Goal: Information Seeking & Learning: Learn about a topic

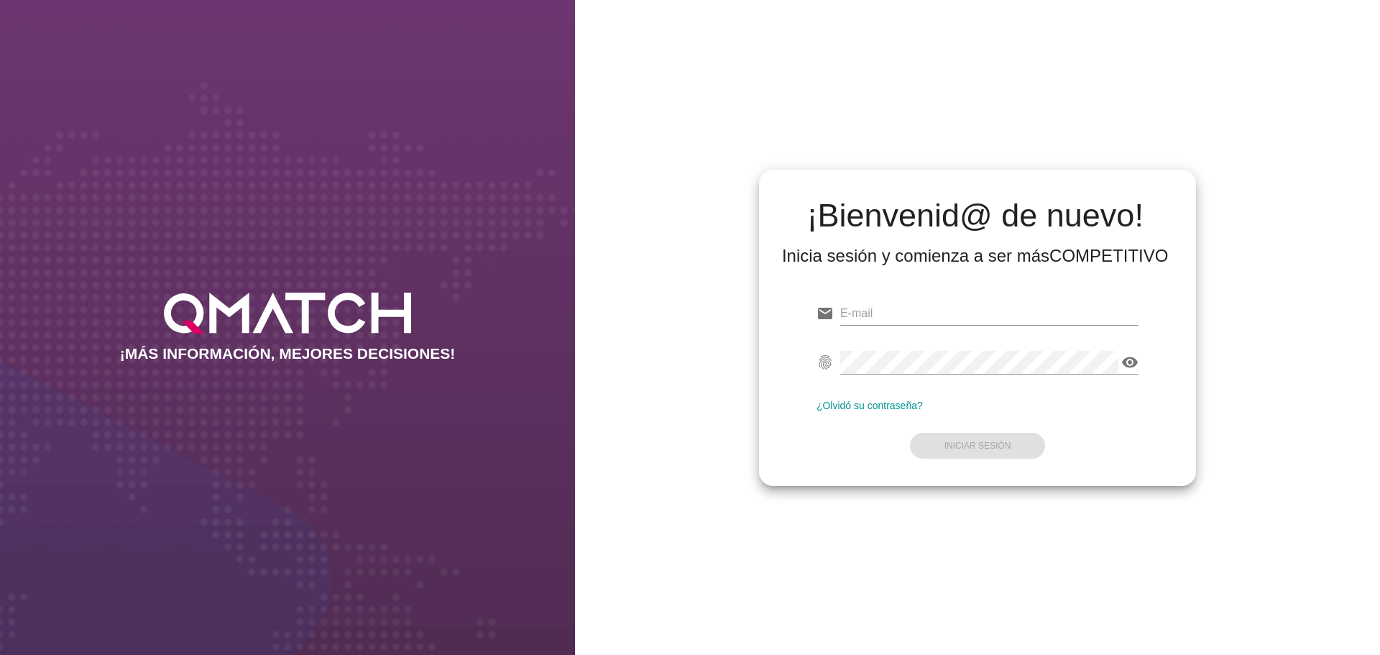
type input "[EMAIL_ADDRESS][DOMAIN_NAME]"
click at [823, 444] on form "email [EMAIL_ADDRESS][DOMAIN_NAME] fingerprint visibility ¿Olvidó su contraseña…" at bounding box center [978, 378] width 322 height 170
click at [990, 439] on button "Iniciar Sesión" at bounding box center [978, 446] width 136 height 26
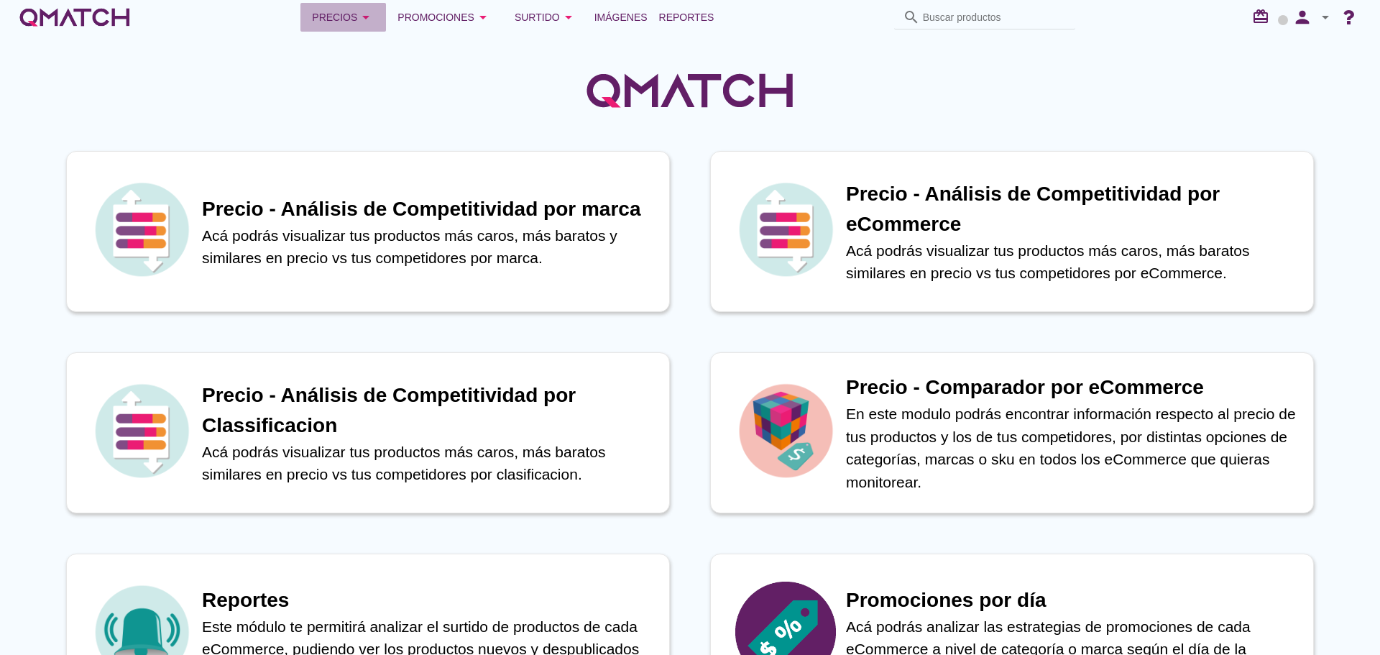
click at [365, 10] on icon "arrow_drop_down" at bounding box center [365, 17] width 17 height 17
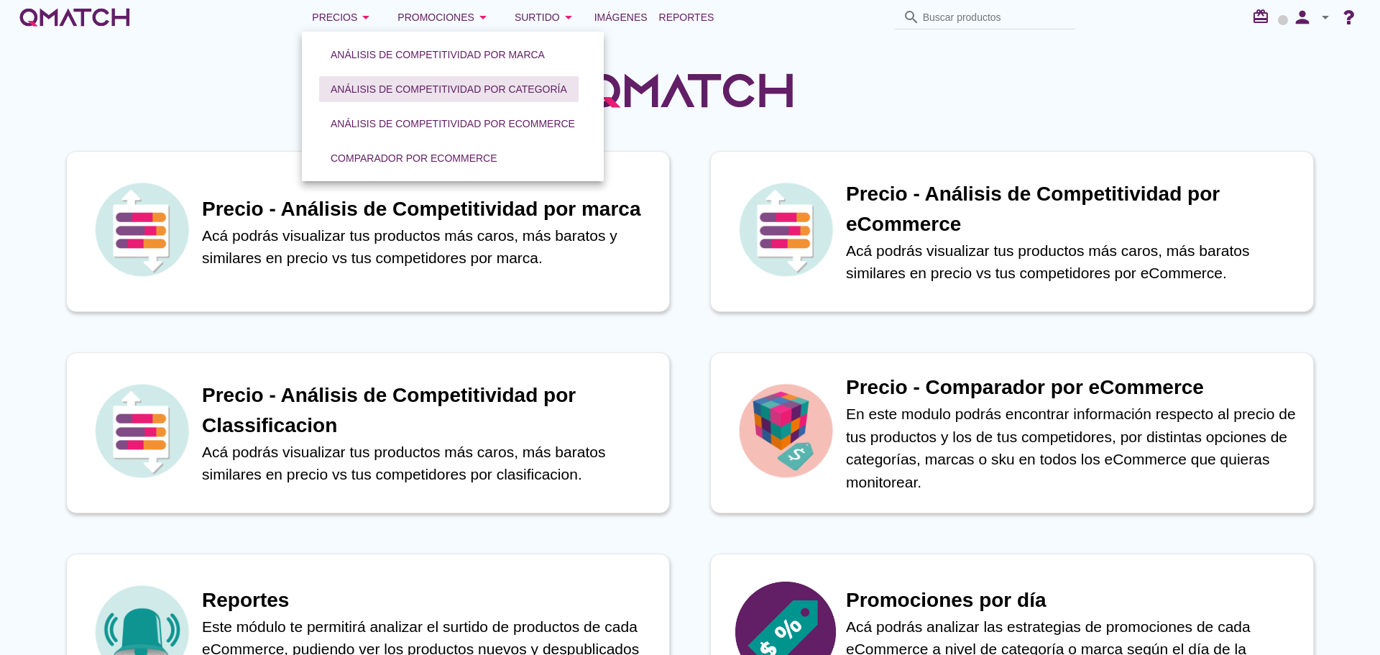
click at [372, 94] on div "Análisis de competitividad por categoría" at bounding box center [449, 89] width 237 height 15
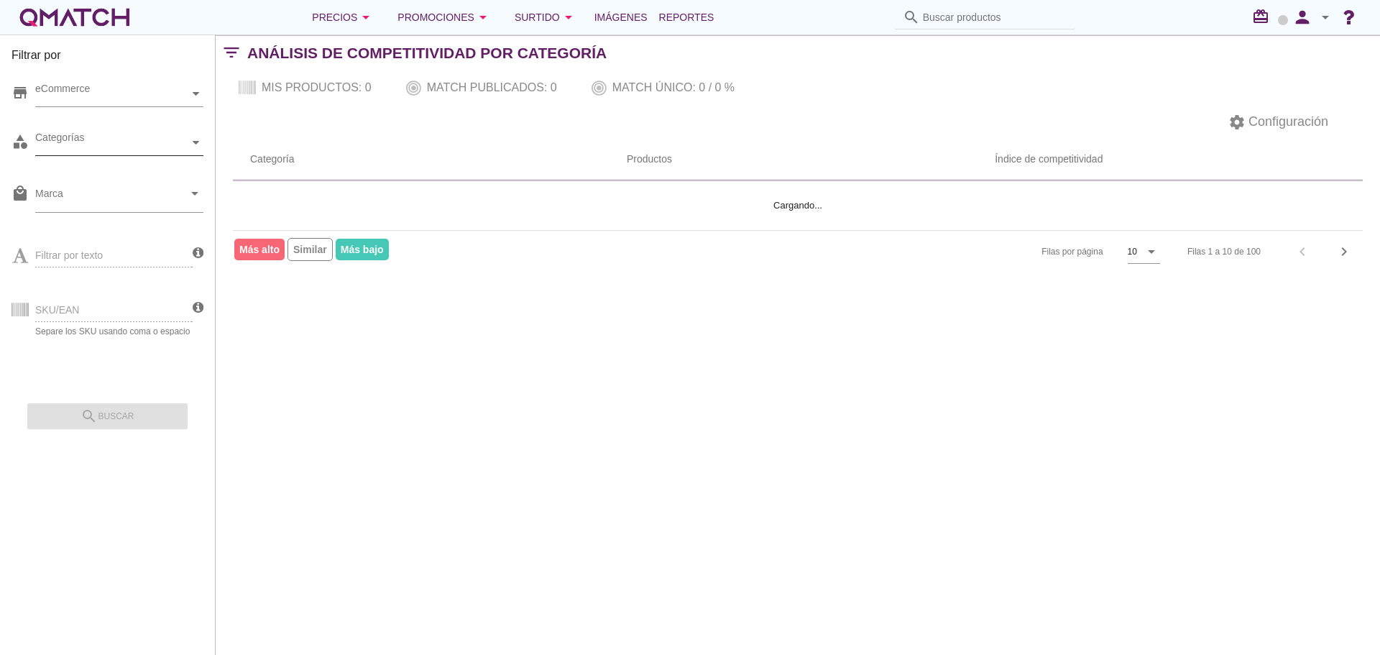
click at [124, 147] on div "Categorías" at bounding box center [112, 142] width 154 height 15
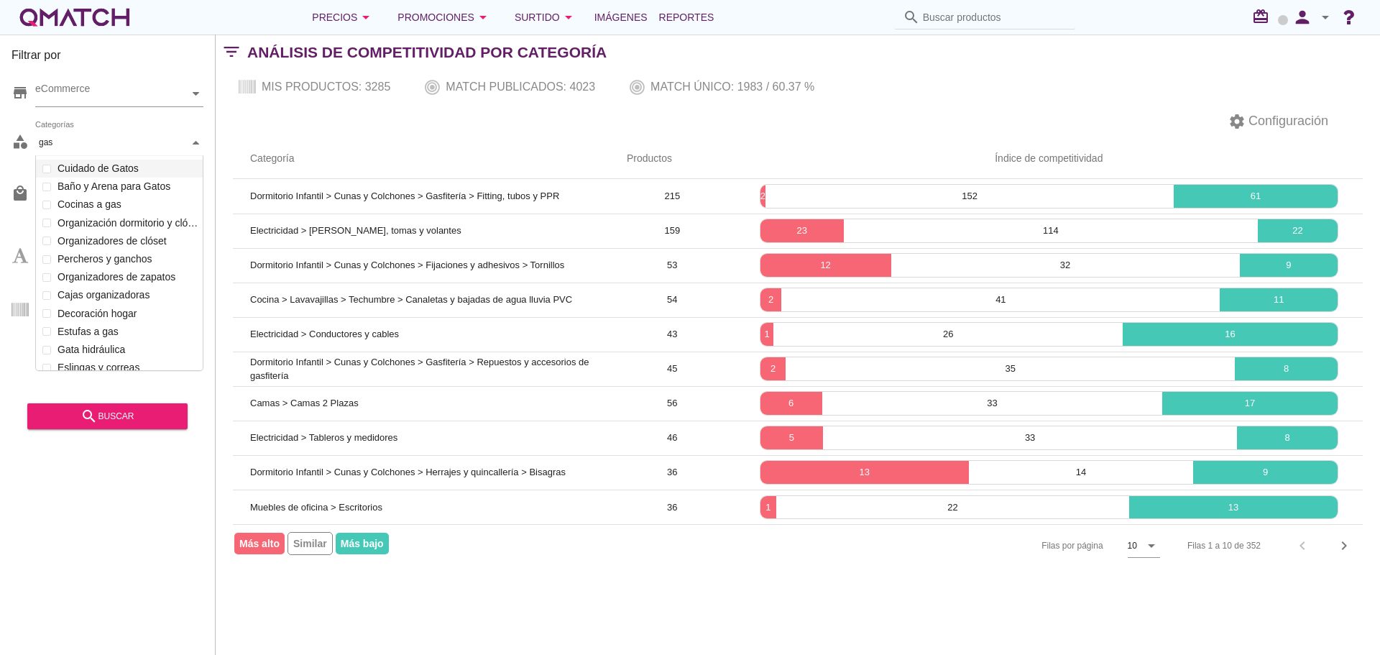
scroll to position [155, 170]
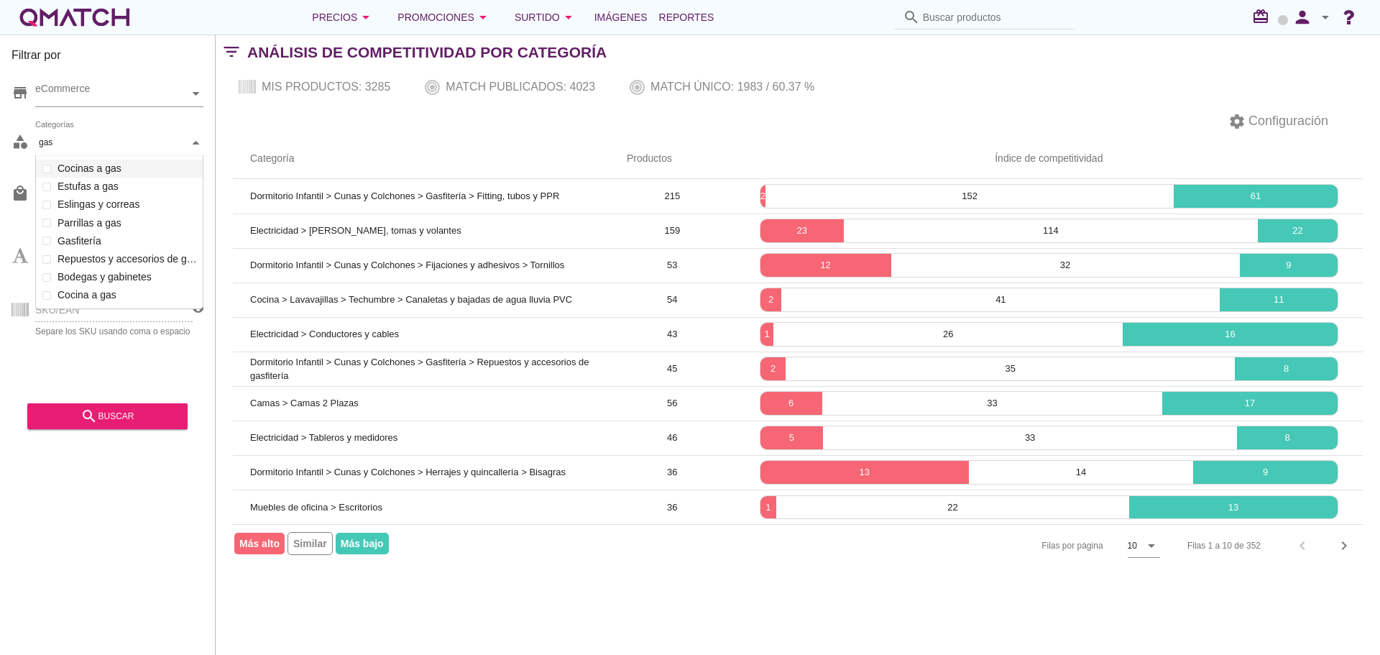
type input "gas"
click at [139, 109] on div "store eCommerce" at bounding box center [108, 96] width 192 height 43
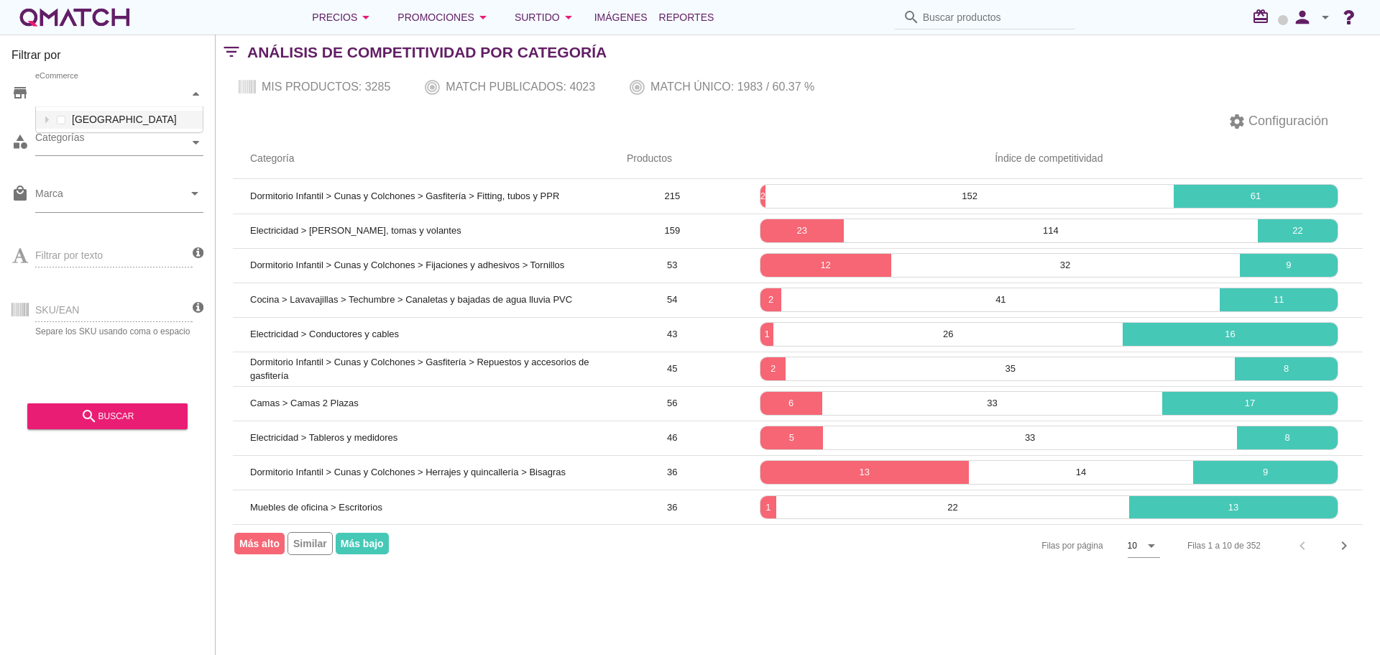
click at [143, 102] on div "eCommerce" at bounding box center [112, 93] width 154 height 25
click at [127, 107] on div "eCommerce [GEOGRAPHIC_DATA]" at bounding box center [119, 94] width 168 height 26
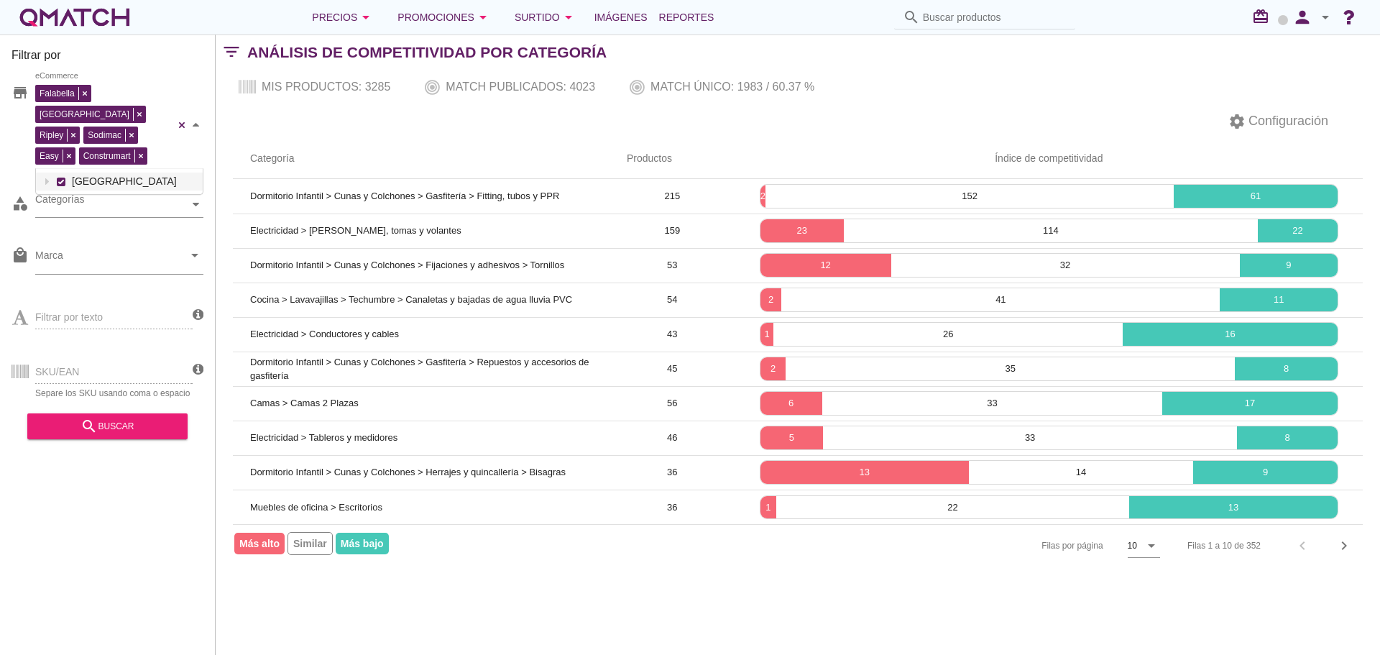
click at [93, 197] on div "category Categorías" at bounding box center [108, 207] width 192 height 43
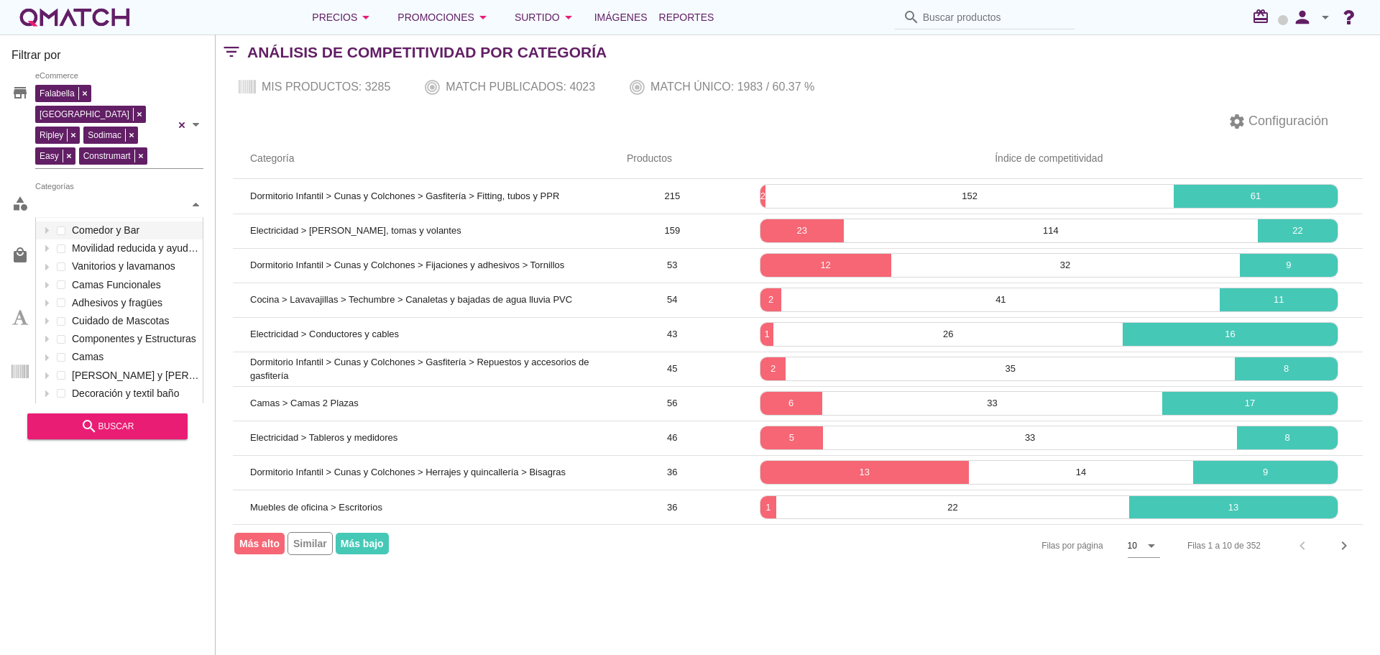
click at [101, 197] on div "Categorías" at bounding box center [112, 204] width 154 height 15
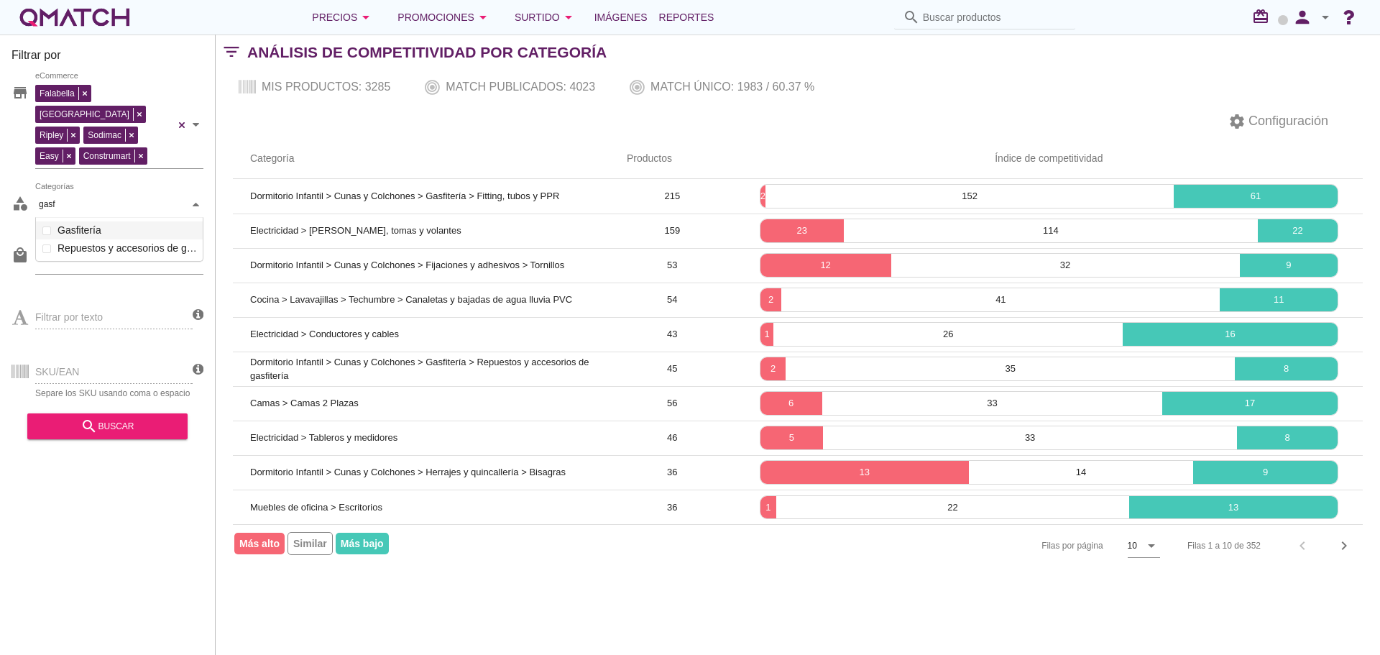
scroll to position [46, 170]
click at [111, 214] on div "Categorías gasf gasf Comedor y Bar Movilidad reducida y ayuda para la vida diar…" at bounding box center [119, 205] width 168 height 26
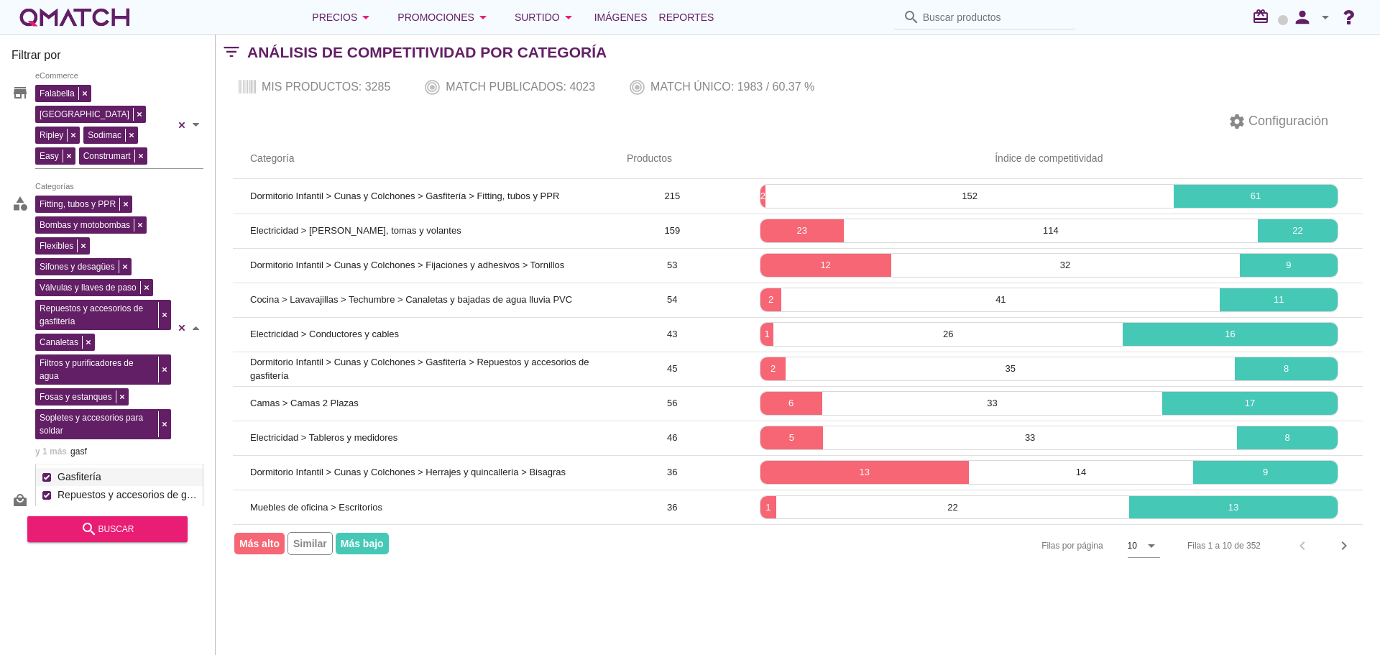
scroll to position [134, 0]
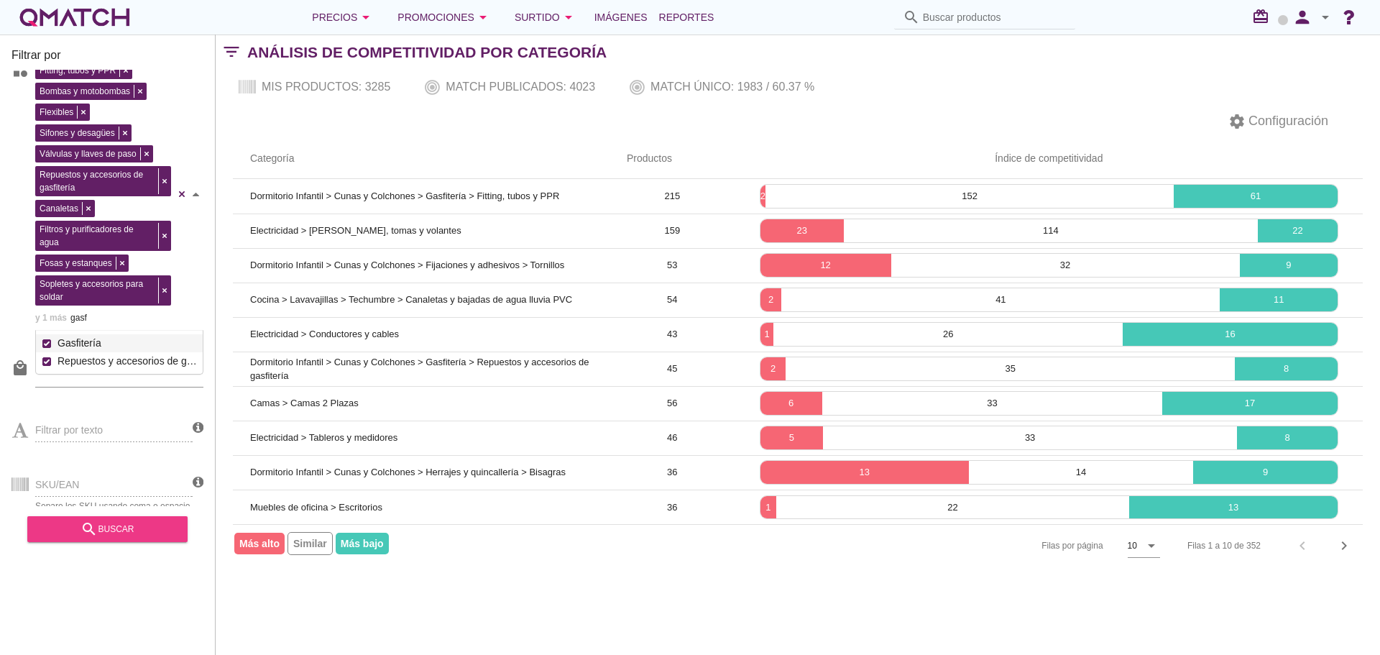
type input "gasf"
click at [124, 521] on div "search buscar" at bounding box center [107, 529] width 137 height 17
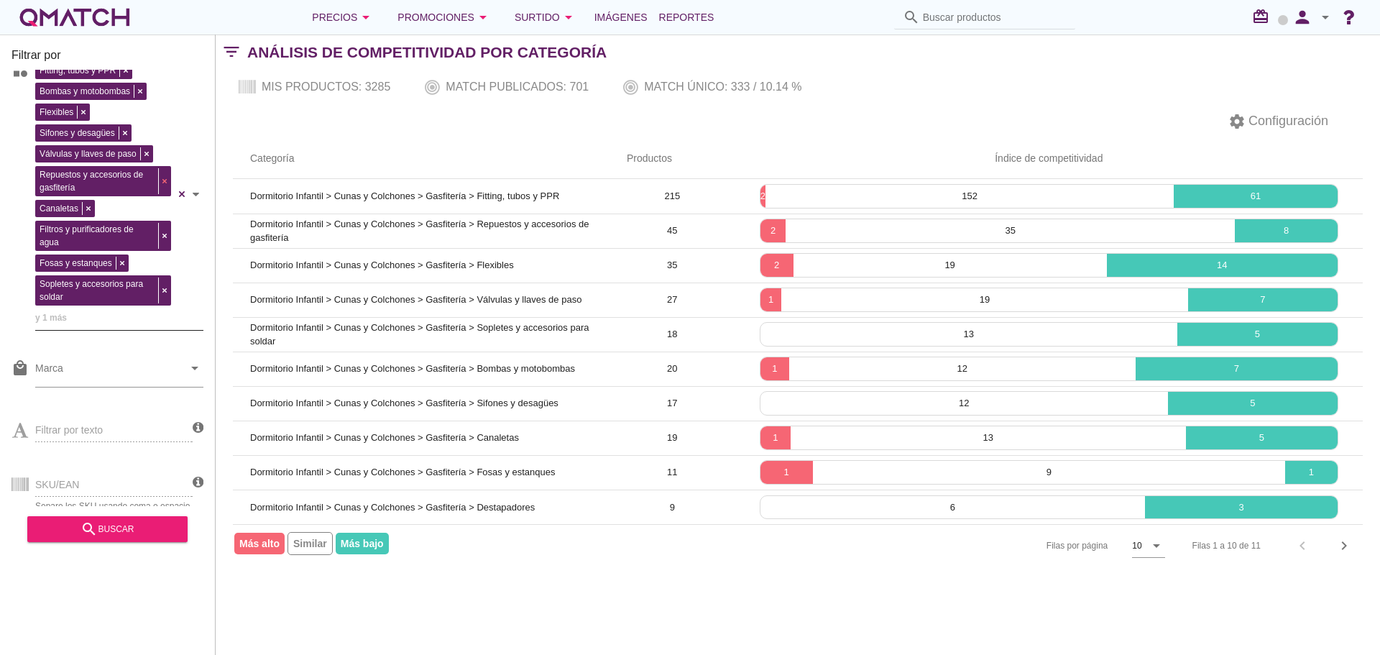
scroll to position [0, 0]
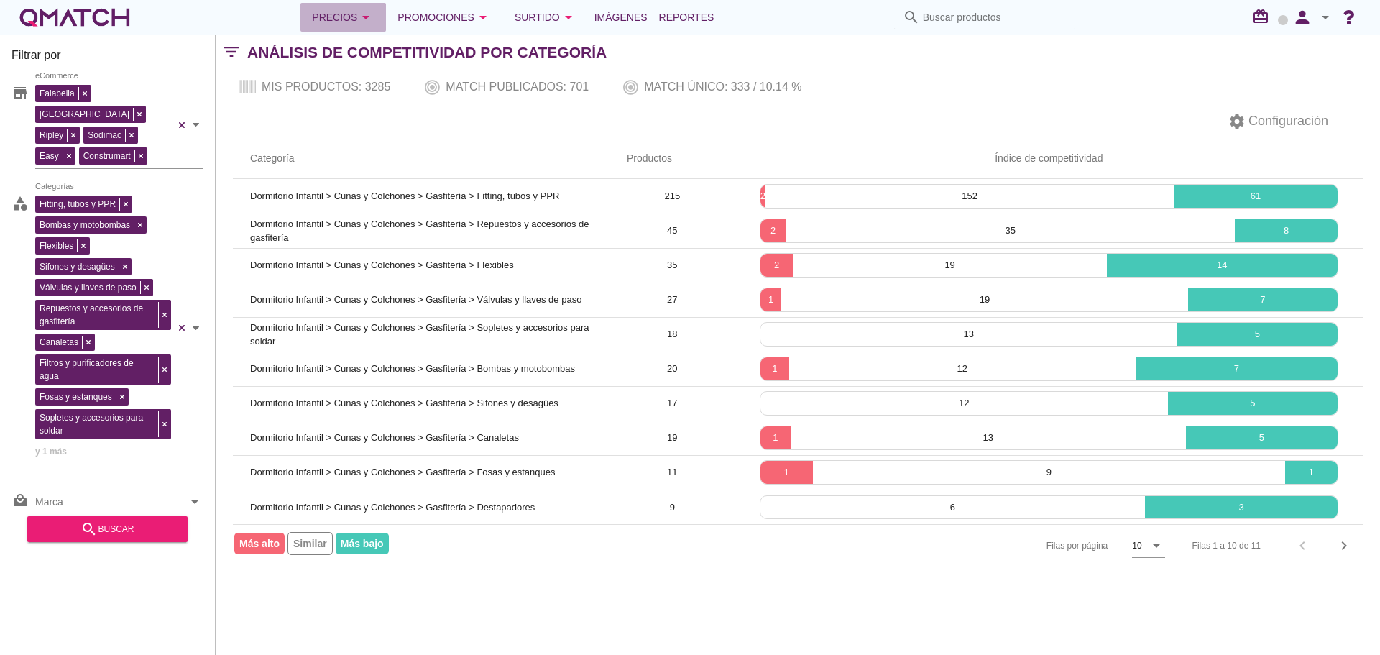
click at [364, 21] on icon "arrow_drop_down" at bounding box center [365, 17] width 17 height 17
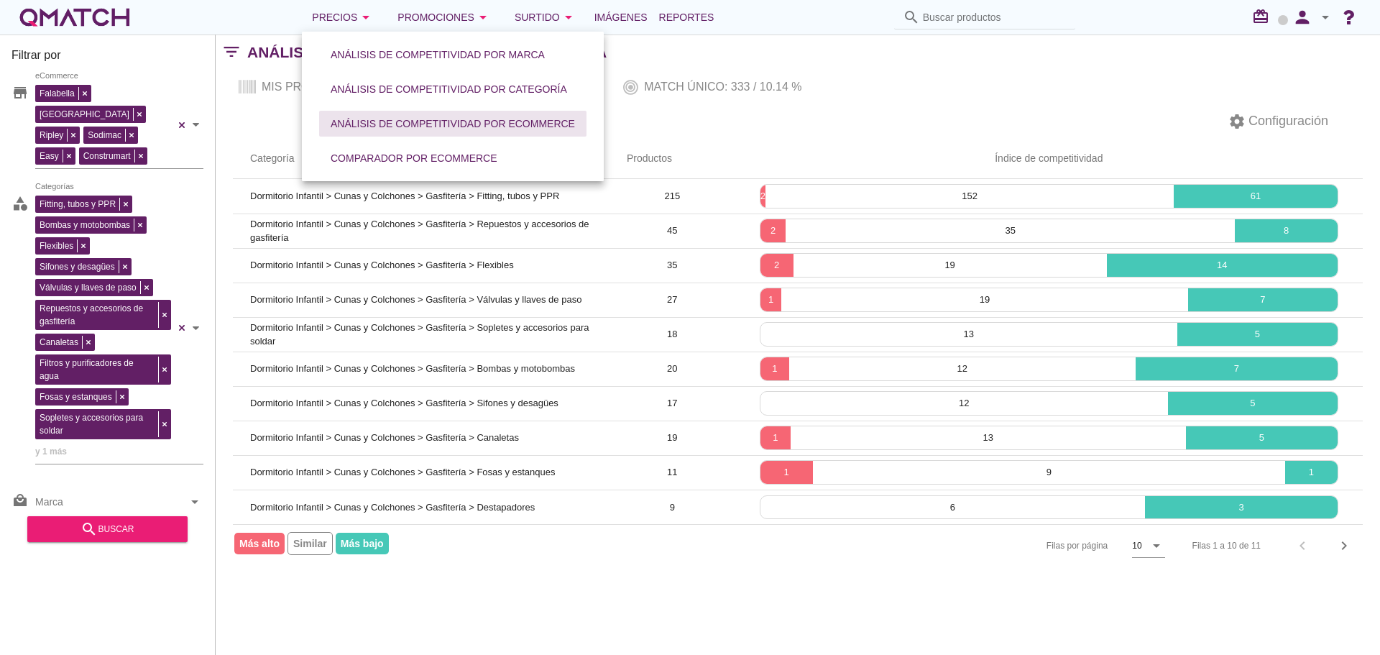
click at [423, 117] on div "Análisis de competitividad por eCommerce" at bounding box center [453, 123] width 244 height 15
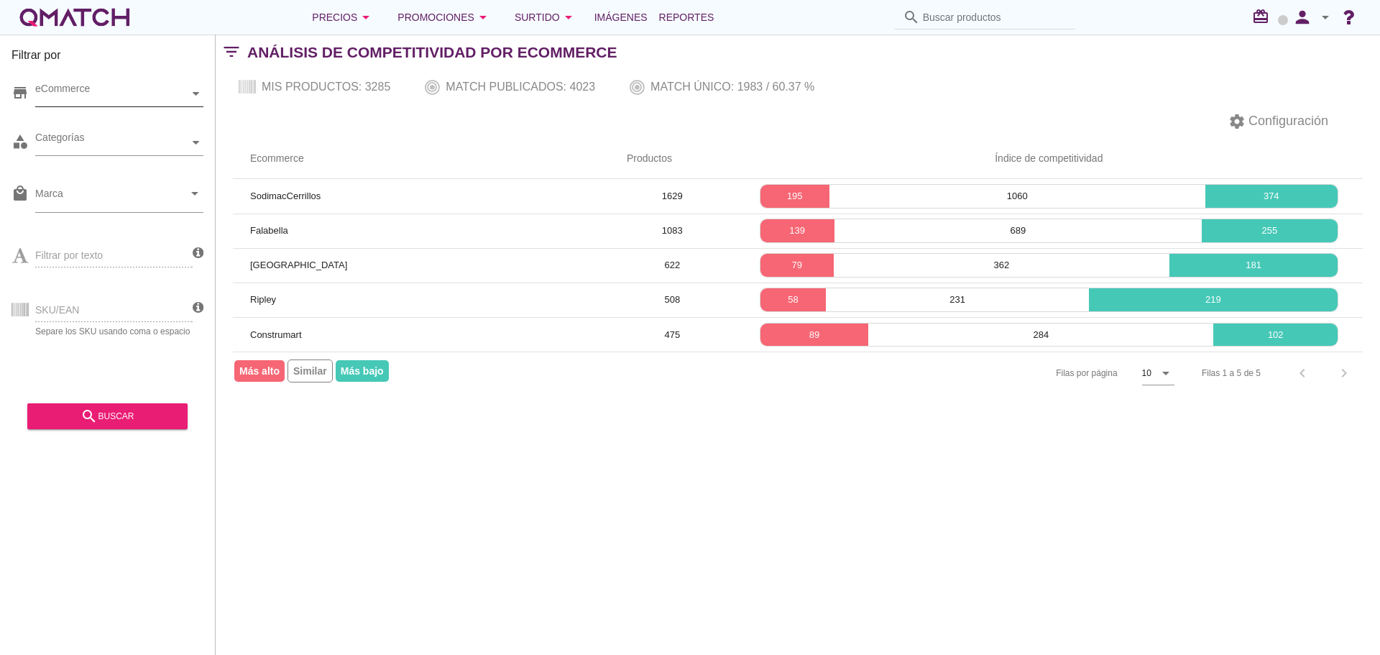
click at [111, 94] on div "eCommerce" at bounding box center [112, 93] width 154 height 15
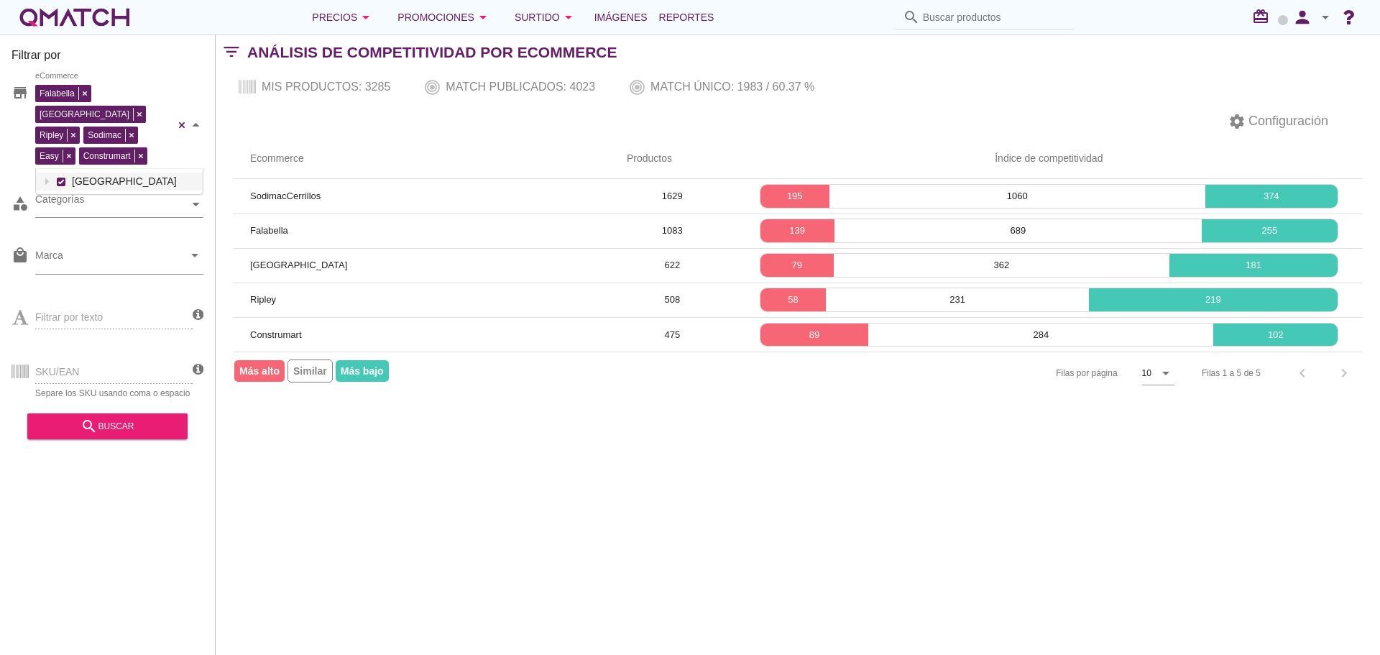
click at [109, 113] on div "[PERSON_NAME] [GEOGRAPHIC_DATA][PERSON_NAME] Sodimac Easy Construmart eCommerce…" at bounding box center [119, 125] width 168 height 88
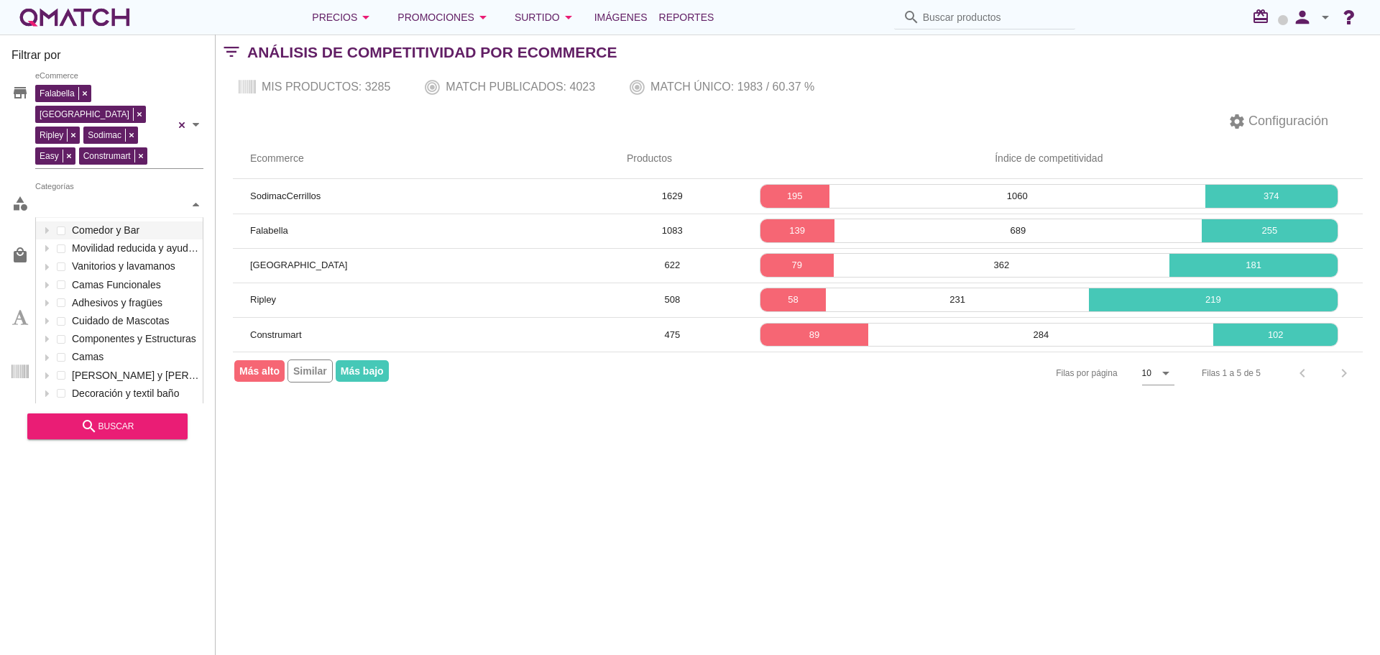
click at [99, 197] on div "Categorías" at bounding box center [112, 204] width 154 height 15
click at [126, 218] on div "Categorías gas gas Comedor y Bar Movilidad reducida y ayuda para la vida diaria…" at bounding box center [119, 205] width 168 height 26
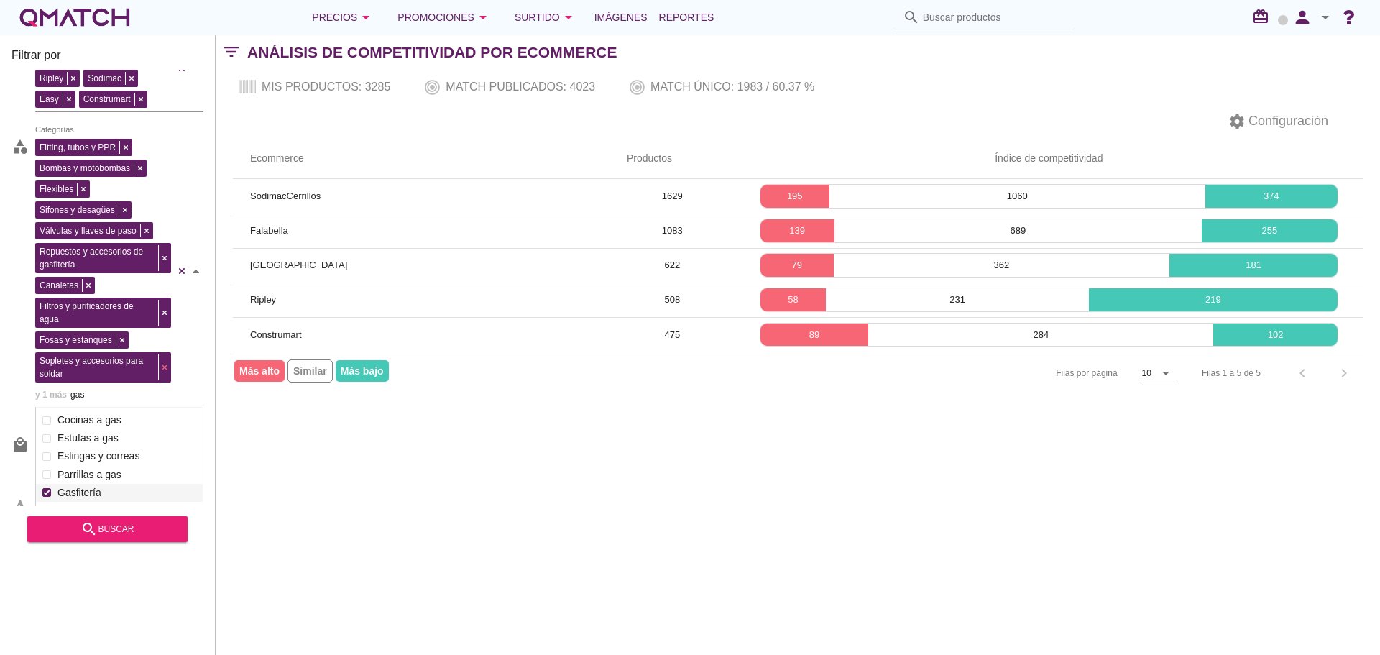
scroll to position [134, 0]
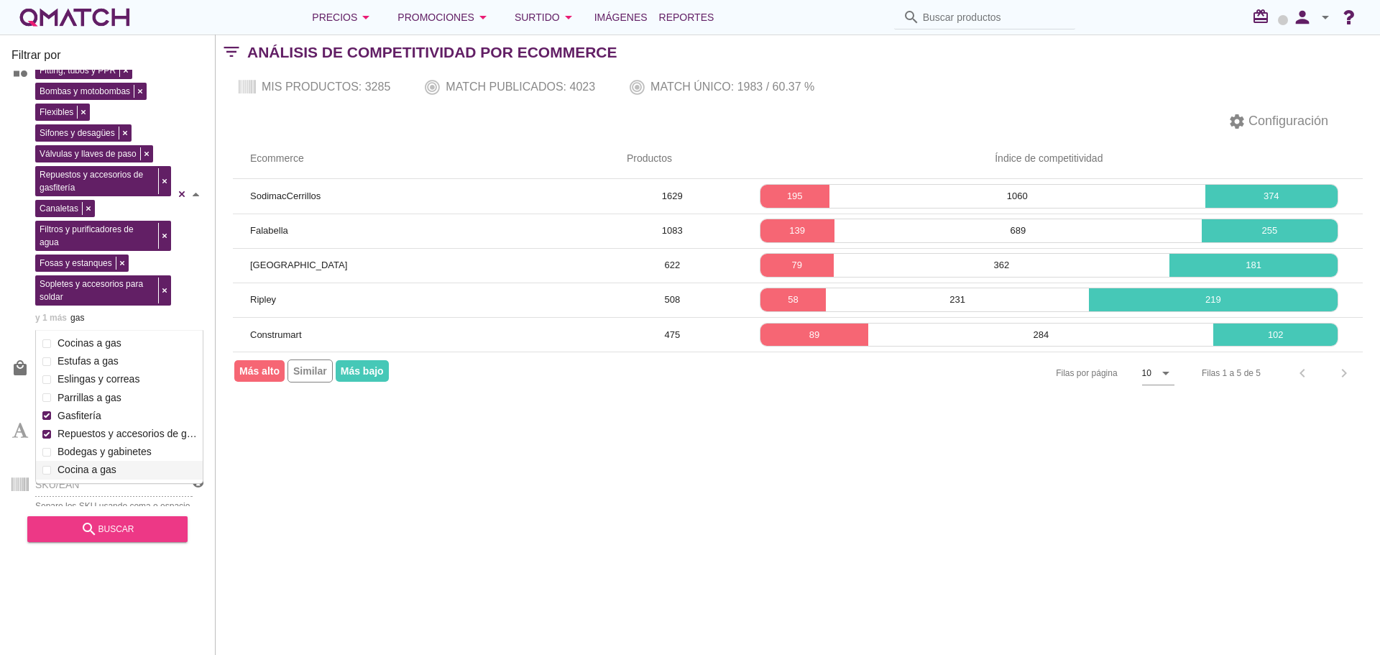
type input "gas"
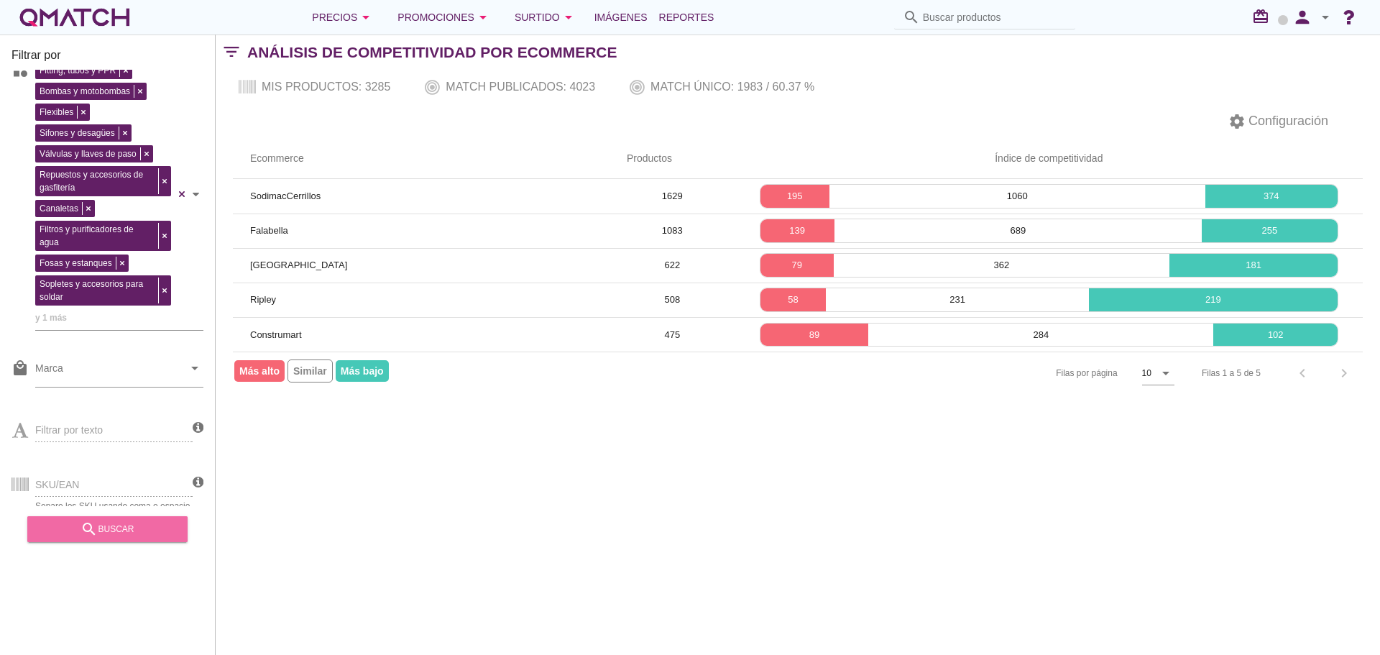
click at [117, 531] on div "search buscar" at bounding box center [107, 529] width 137 height 17
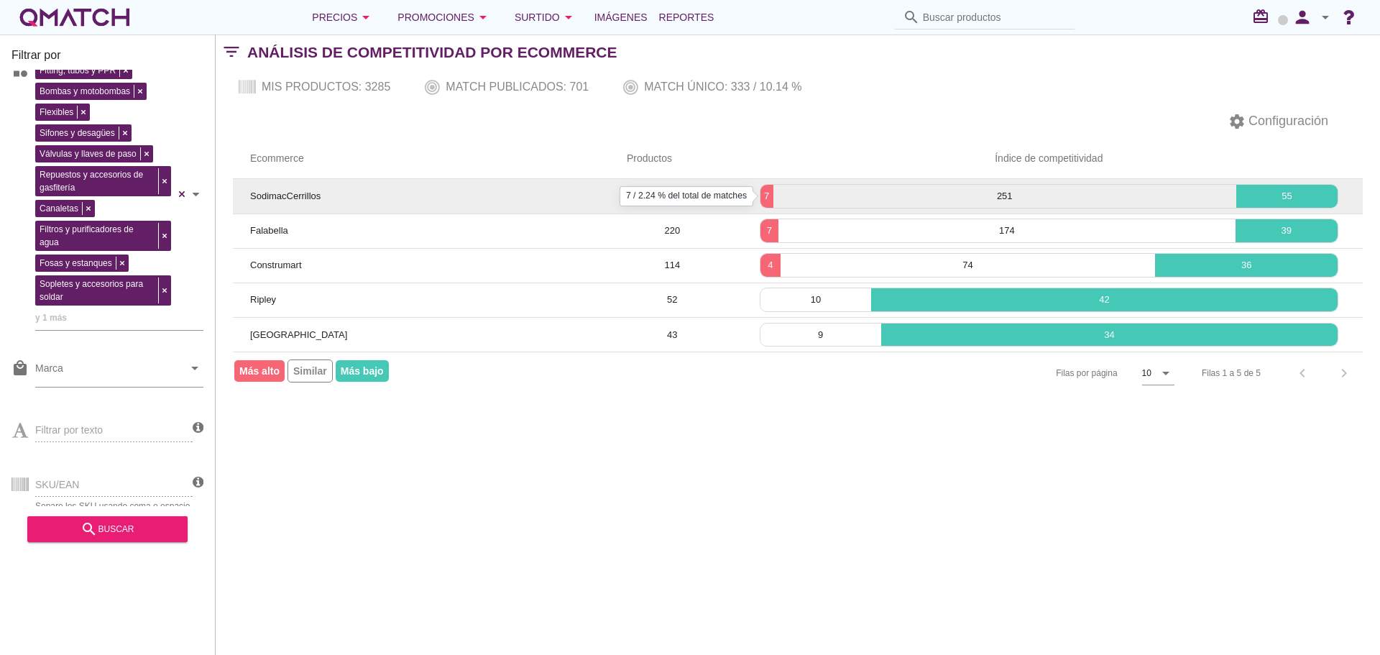
click at [771, 197] on p "7" at bounding box center [767, 196] width 13 height 14
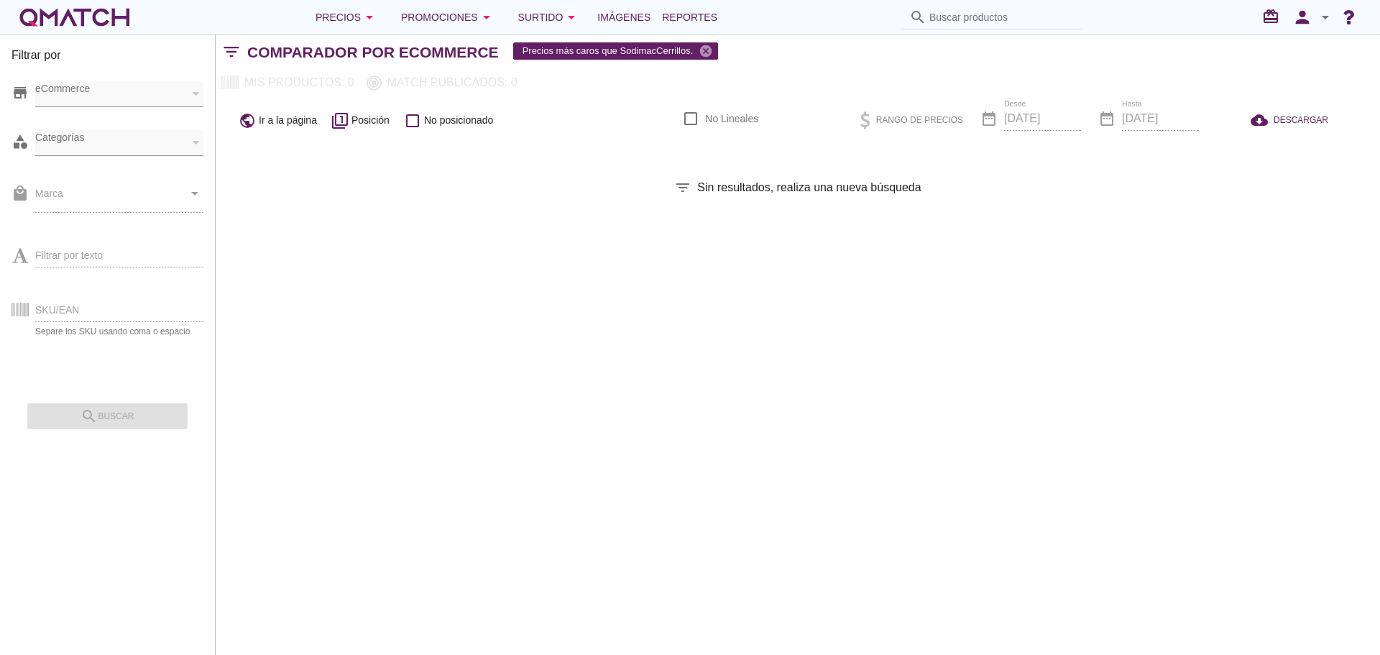
checkbox input "false"
